Goal: Check status: Check status

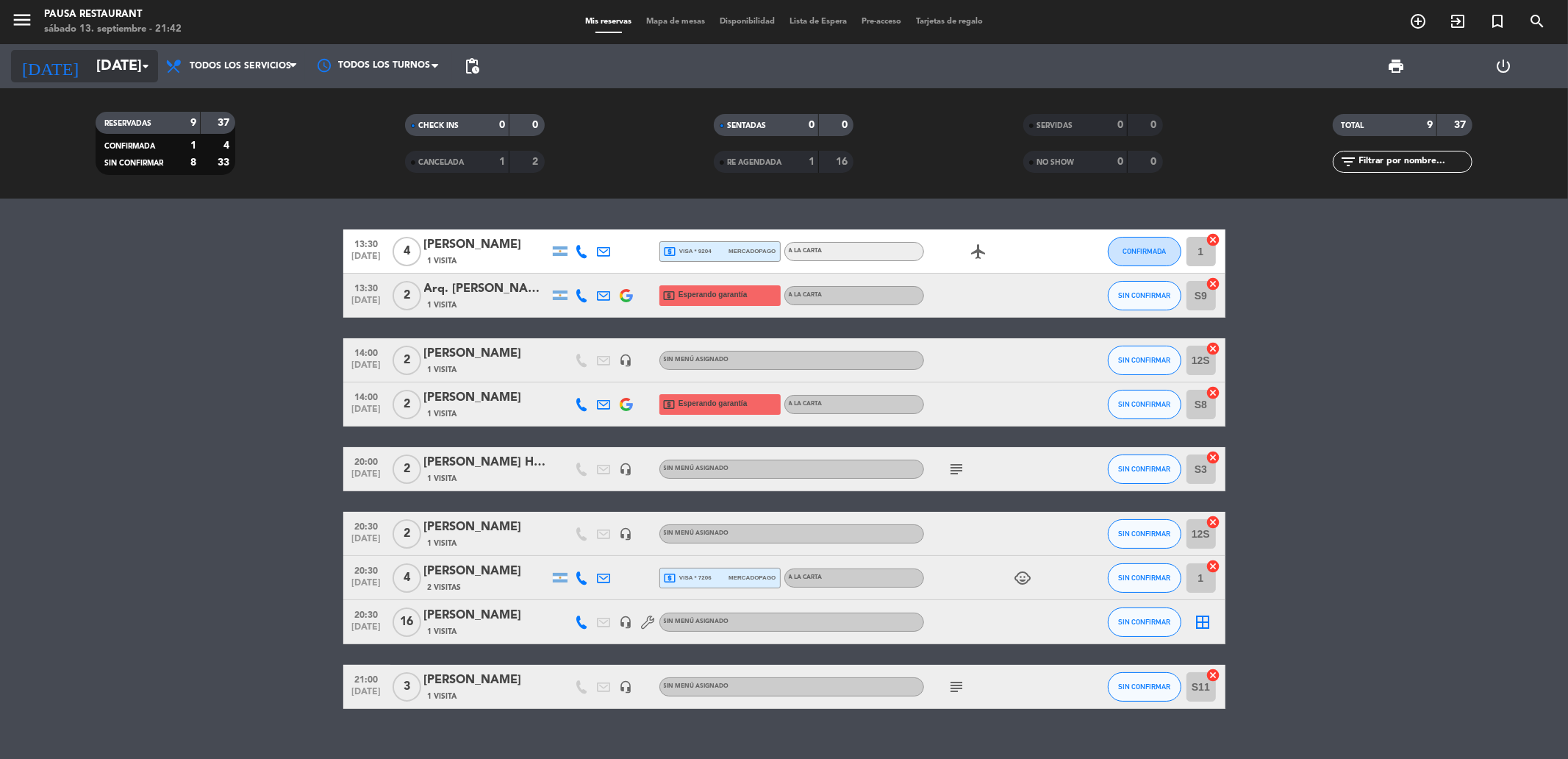
click at [89, 61] on input "[DATE]" at bounding box center [182, 66] width 186 height 32
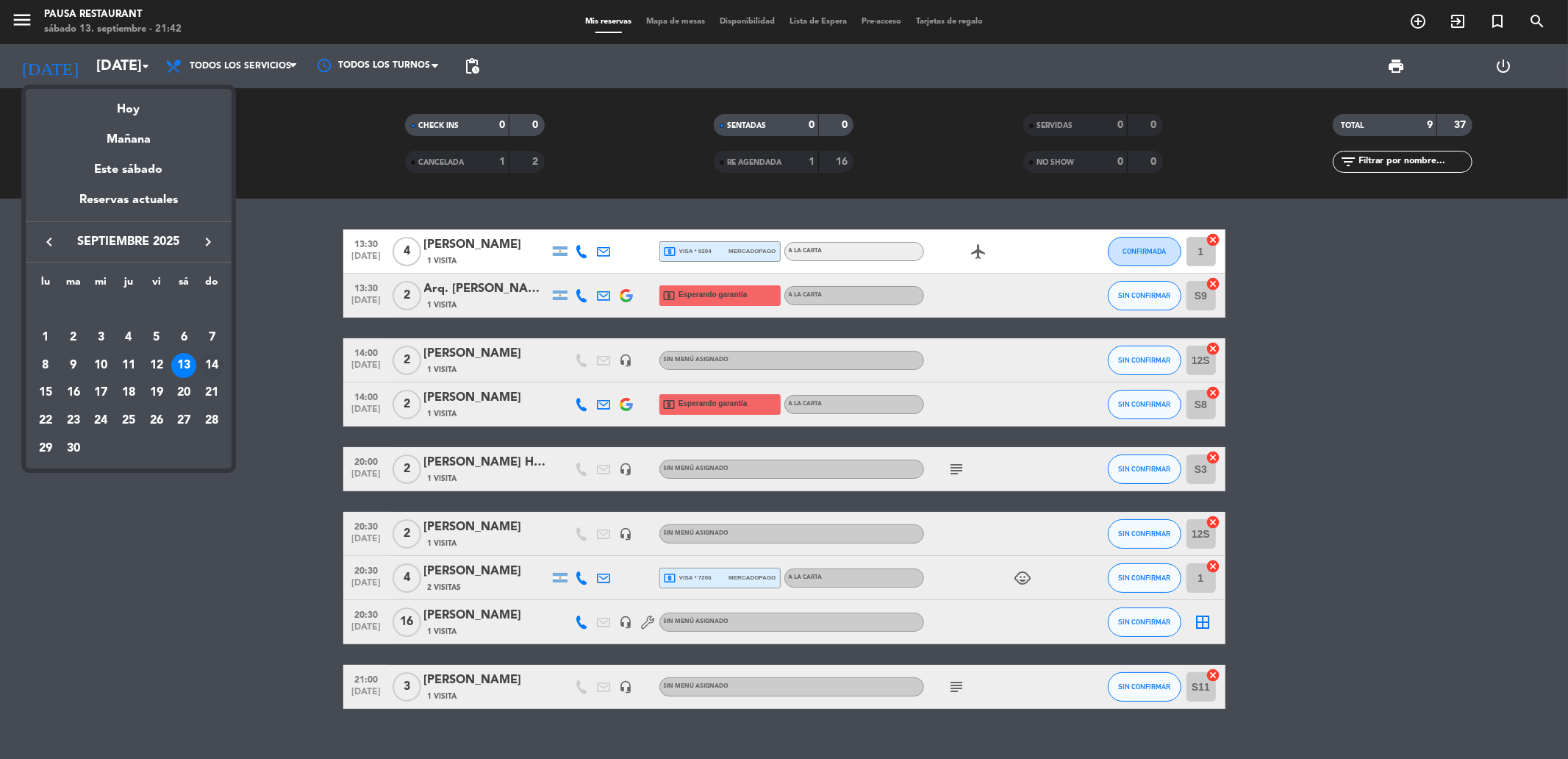
click at [210, 355] on div "14" at bounding box center [212, 365] width 25 height 25
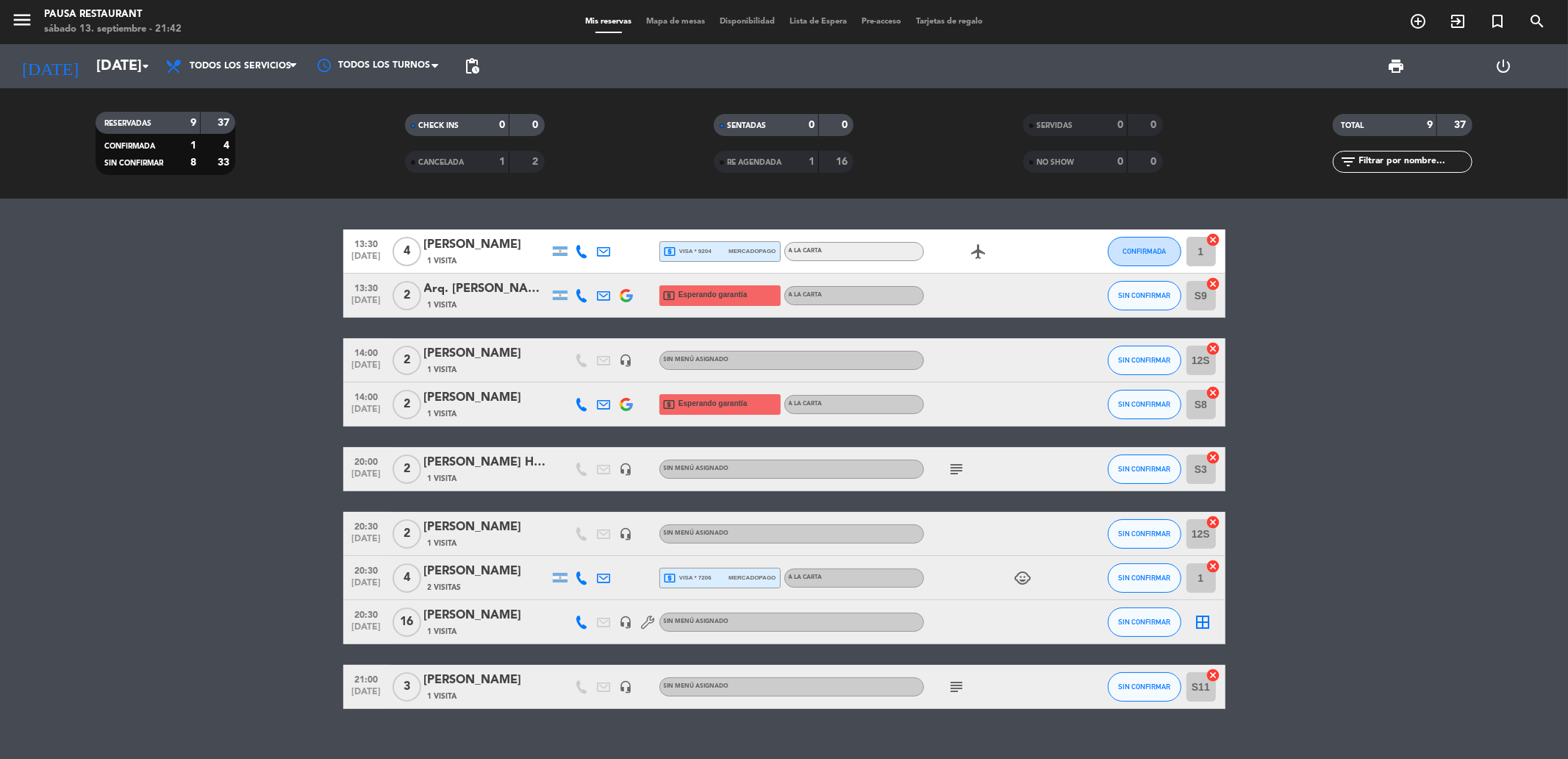
type input "[DATE]"
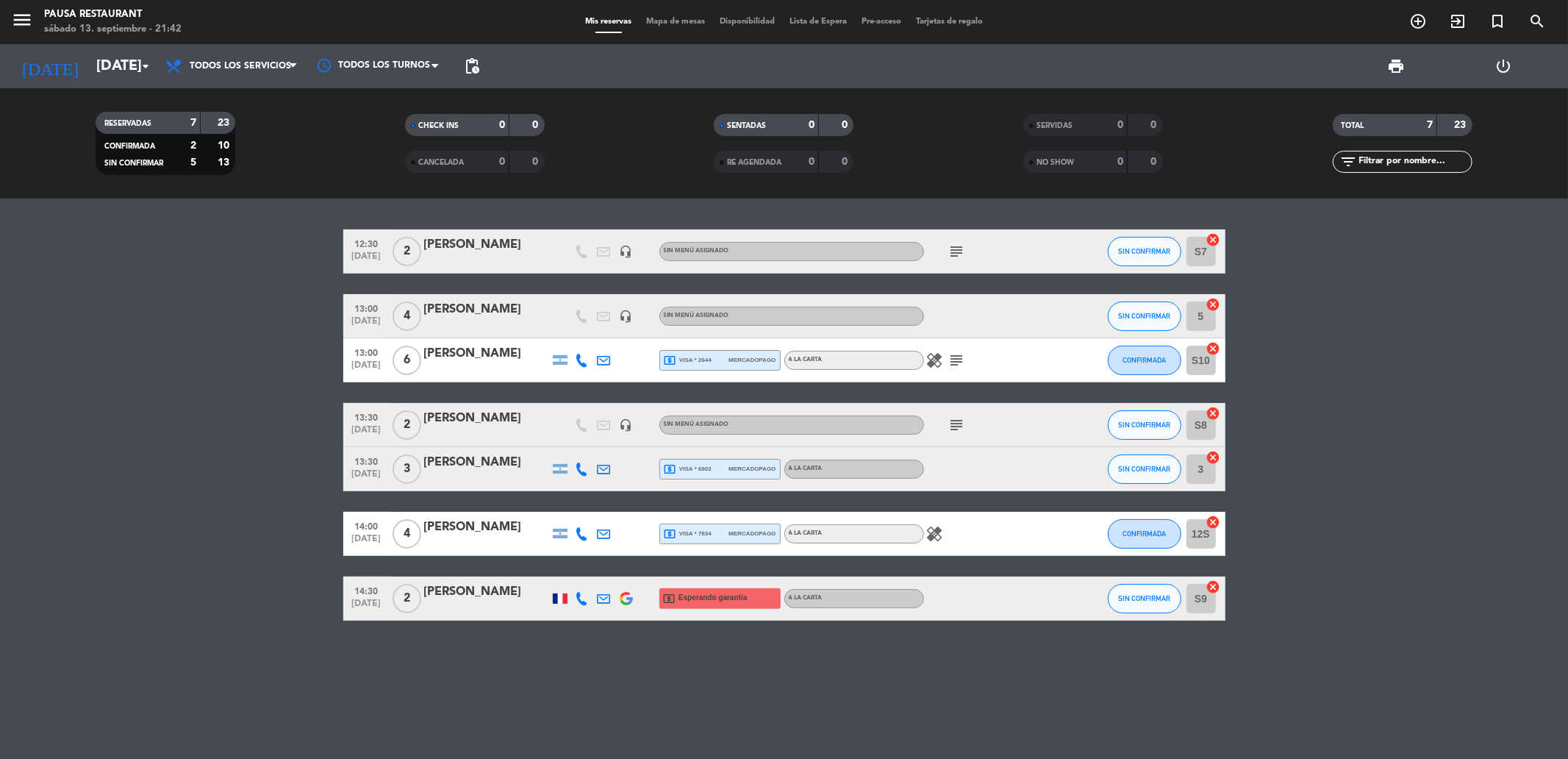
click at [967, 421] on div "subject" at bounding box center [990, 425] width 133 height 43
click at [963, 422] on icon "subject" at bounding box center [957, 425] width 18 height 18
click at [983, 422] on div "subject MENU 5 TIEMPOS CON VINO AGENCIA FLOR DE BODEGA, ABONA AGENCIA" at bounding box center [990, 425] width 133 height 43
click at [958, 354] on icon "subject" at bounding box center [957, 360] width 18 height 18
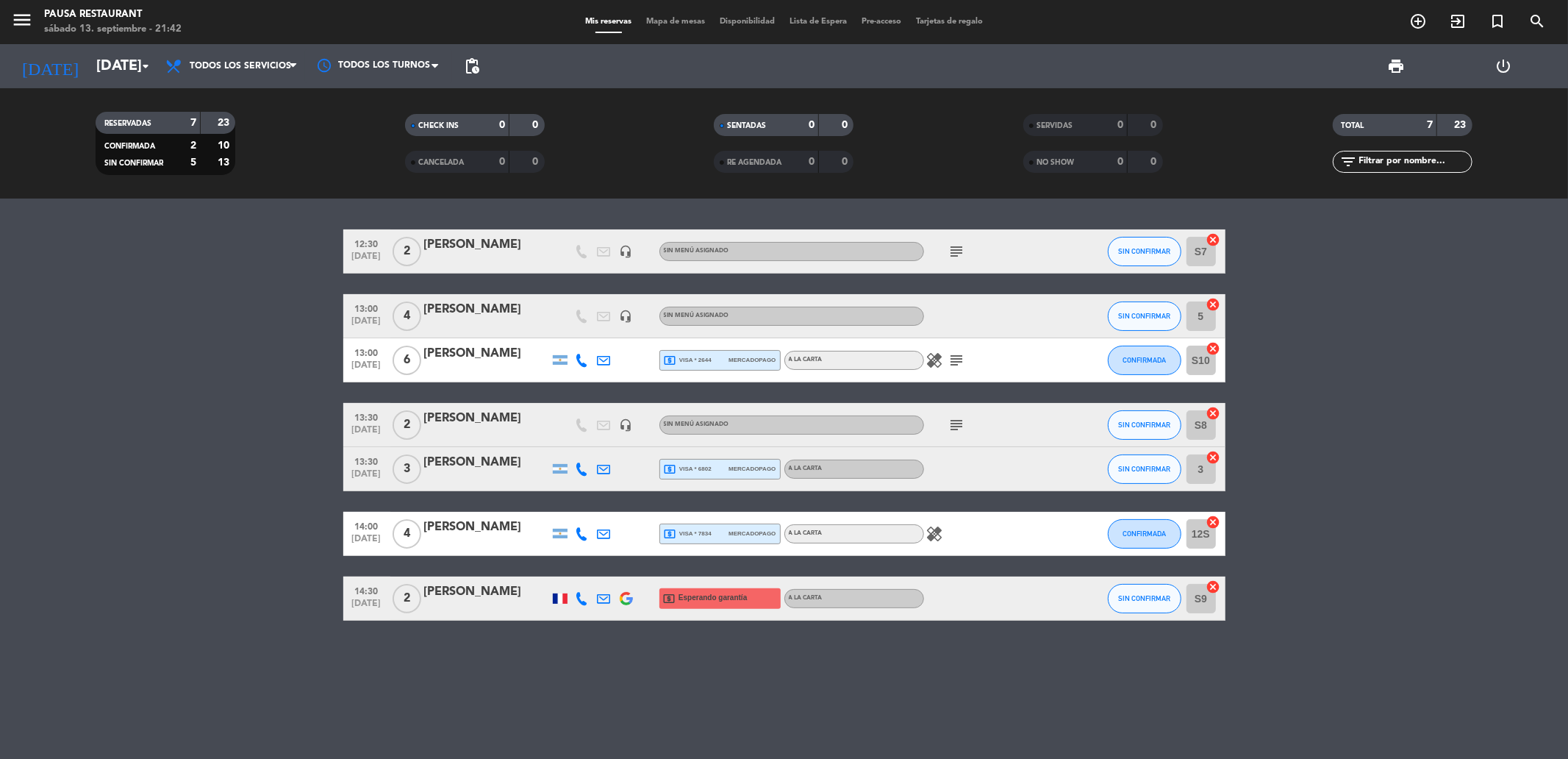
click at [929, 357] on icon "healing" at bounding box center [935, 360] width 18 height 18
click at [960, 250] on icon "subject" at bounding box center [957, 251] width 18 height 18
